Goal: Navigation & Orientation: Find specific page/section

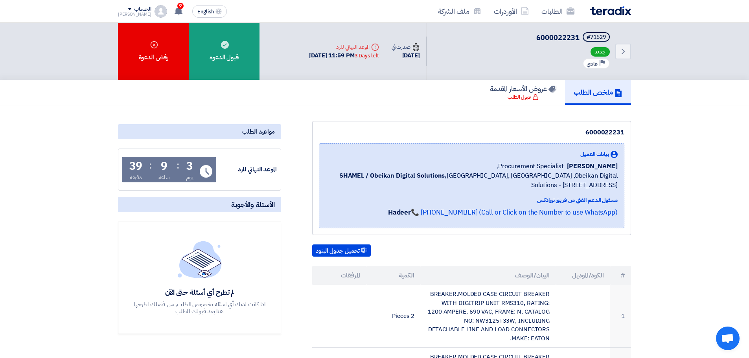
click at [551, 7] on link "الطلبات" at bounding box center [558, 11] width 46 height 18
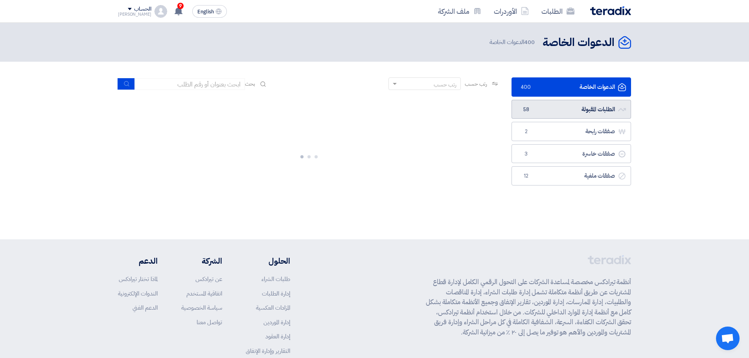
click at [551, 113] on link "الطلبات المقبولة الطلبات المقبولة 58" at bounding box center [571, 109] width 120 height 19
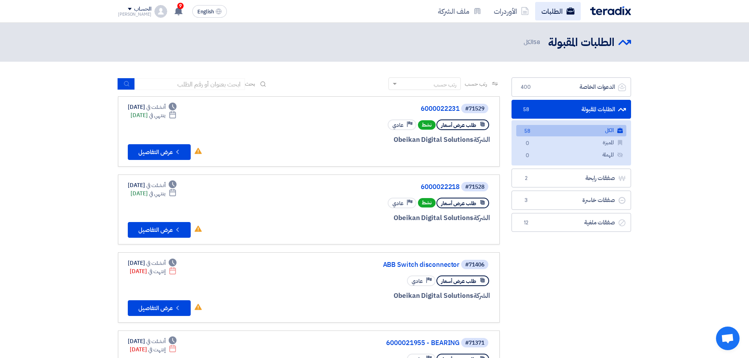
click at [542, 6] on link "الطلبات" at bounding box center [558, 11] width 46 height 18
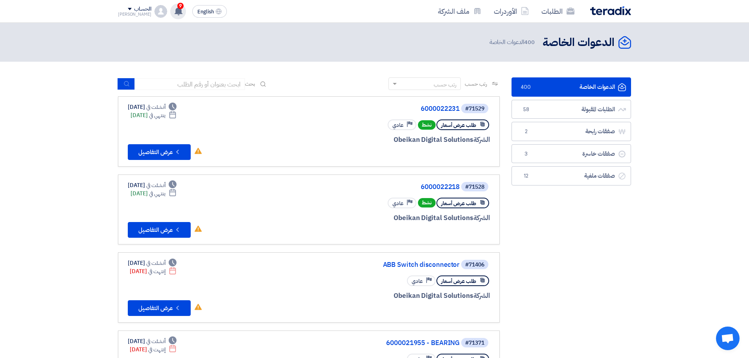
click at [175, 9] on use at bounding box center [179, 11] width 8 height 9
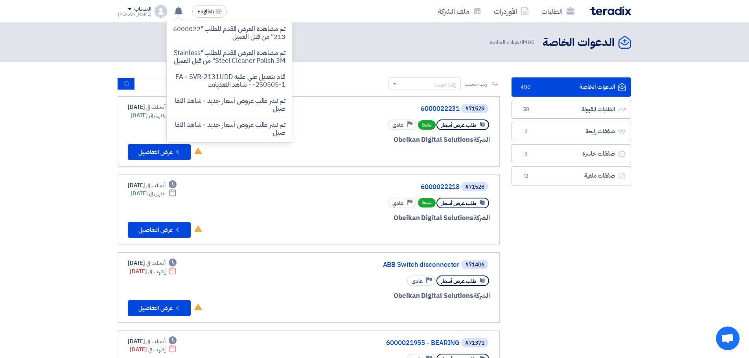
click at [375, 15] on div "الطلبات الأوردرات ملف الشركة" at bounding box center [477, 11] width 308 height 18
